Goal: Task Accomplishment & Management: Use online tool/utility

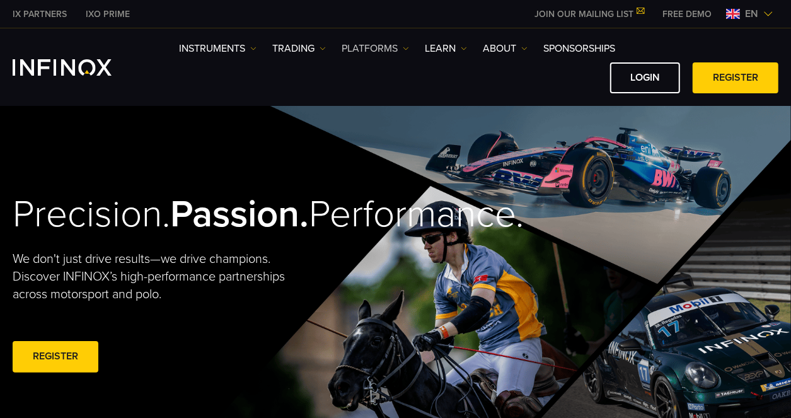
click at [383, 45] on link "PLATFORMS" at bounding box center [375, 48] width 67 height 15
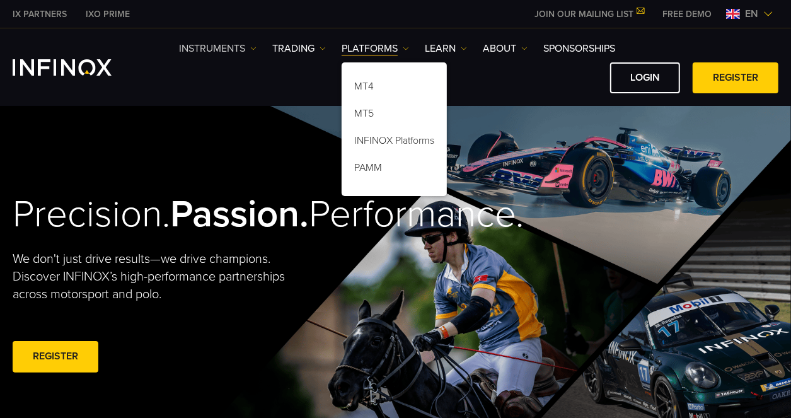
click at [214, 49] on link "Instruments" at bounding box center [218, 48] width 78 height 15
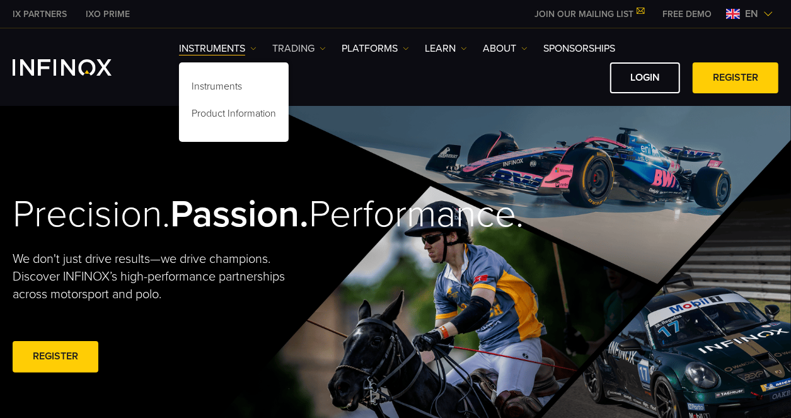
click at [298, 43] on link "TRADING" at bounding box center [299, 48] width 54 height 15
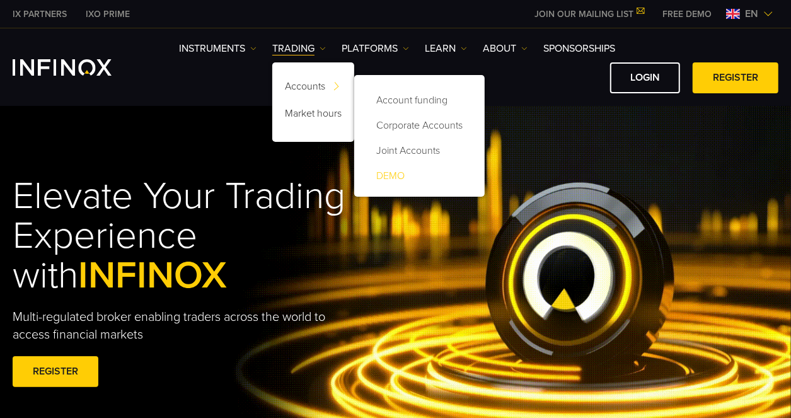
click at [388, 175] on link "DEMO" at bounding box center [419, 175] width 105 height 25
